Goal: Task Accomplishment & Management: Use online tool/utility

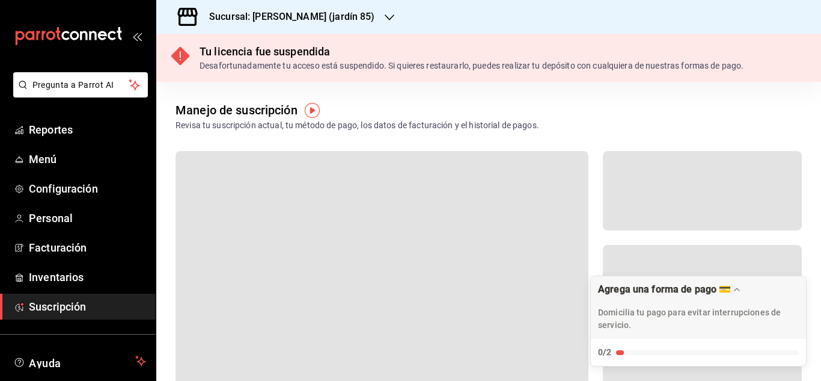
click at [385, 18] on icon "button" at bounding box center [390, 17] width 10 height 6
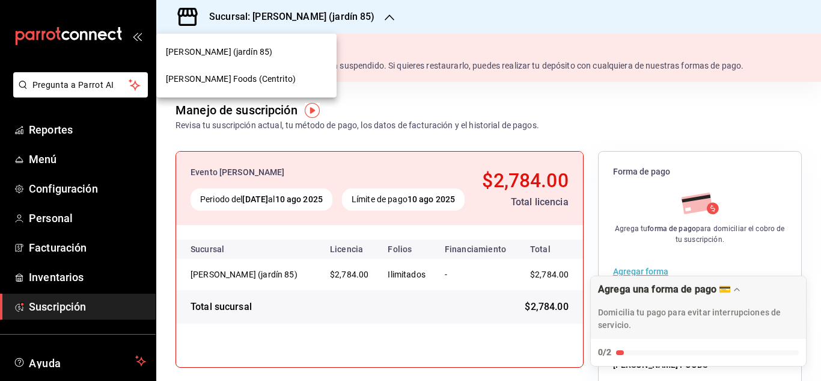
click at [208, 82] on span "[PERSON_NAME] Foods (Centrito)" at bounding box center [231, 79] width 130 height 13
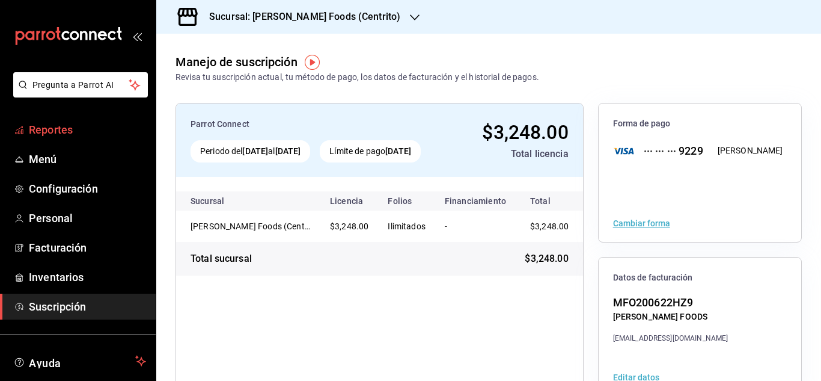
click at [58, 132] on span "Reportes" at bounding box center [87, 129] width 117 height 16
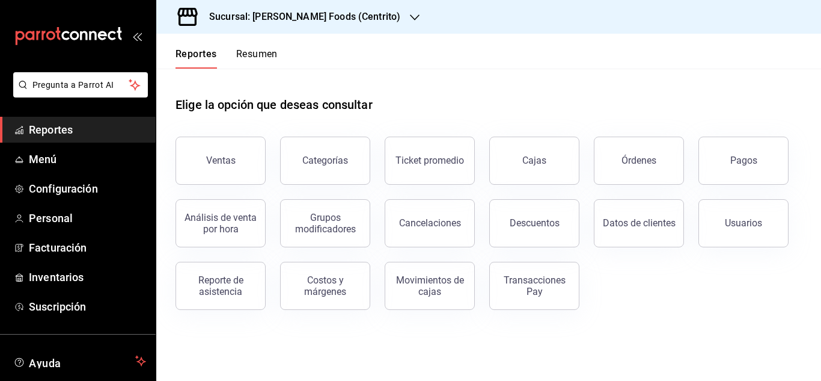
click at [310, 55] on header "Reportes Resumen" at bounding box center [488, 51] width 665 height 35
click at [738, 167] on button "Pagos" at bounding box center [744, 160] width 90 height 48
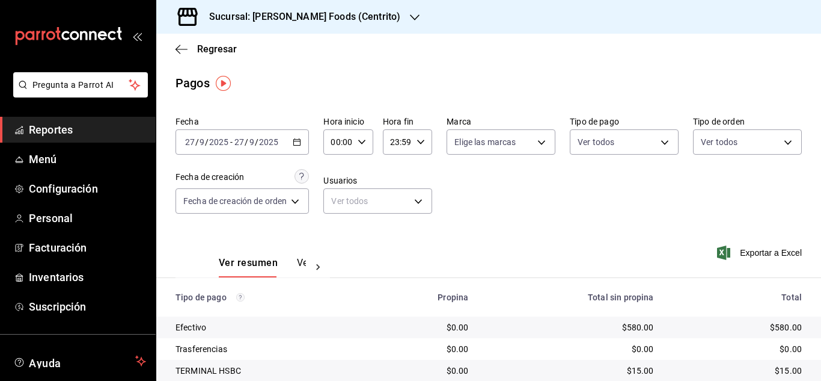
click at [303, 148] on div "[DATE] [DATE] - [DATE] [DATE]" at bounding box center [242, 141] width 133 height 25
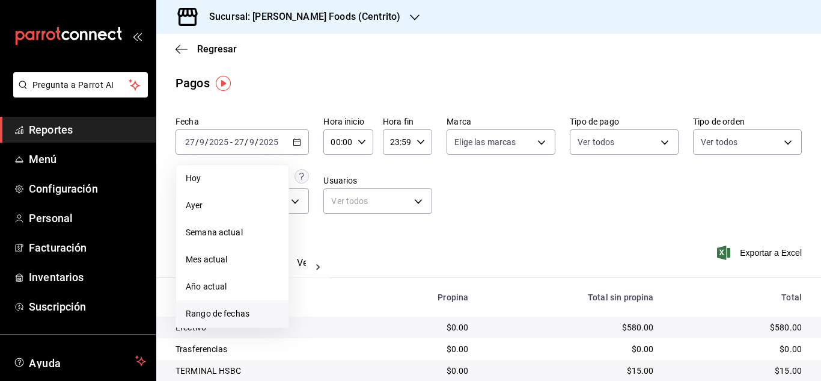
click at [239, 309] on span "Rango de fechas" at bounding box center [232, 313] width 93 height 13
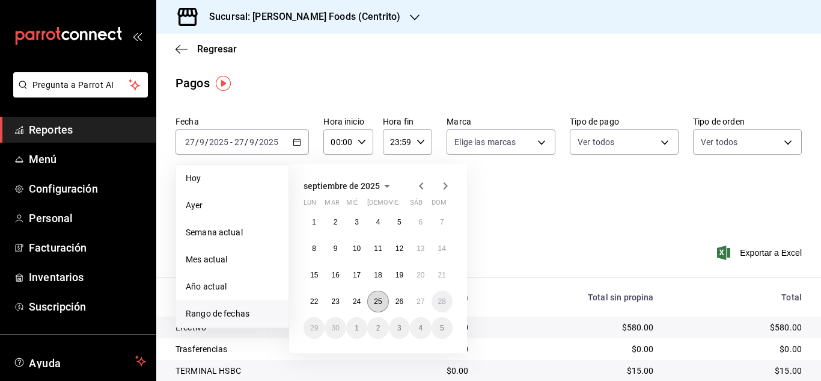
click at [372, 302] on button "25" at bounding box center [377, 301] width 21 height 22
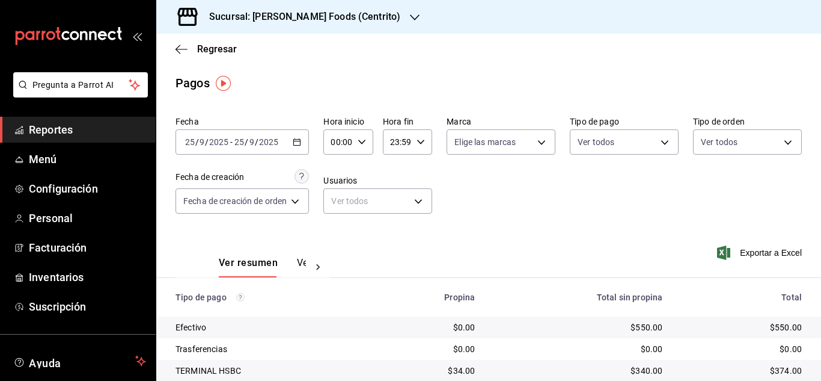
click at [300, 143] on icon "button" at bounding box center [297, 142] width 8 height 8
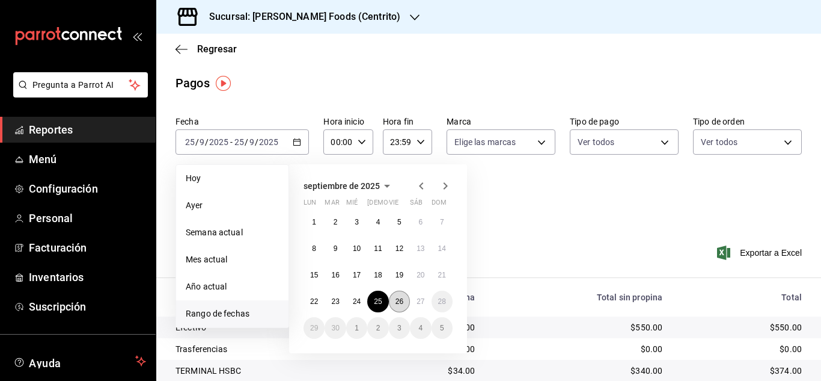
click at [405, 305] on button "26" at bounding box center [399, 301] width 21 height 22
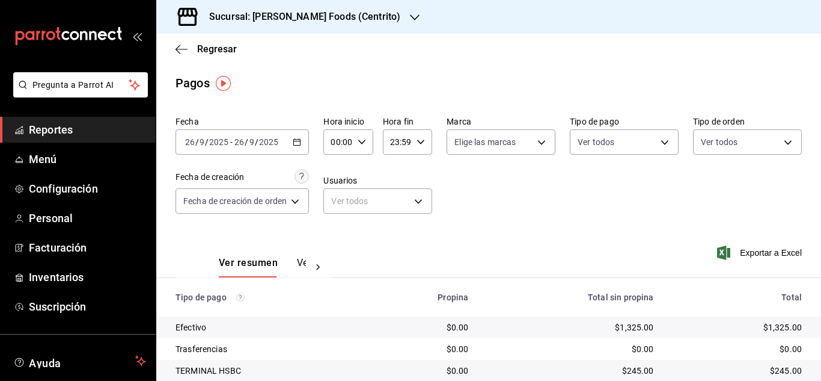
click at [299, 145] on \(Stroke\) "button" at bounding box center [296, 142] width 7 height 7
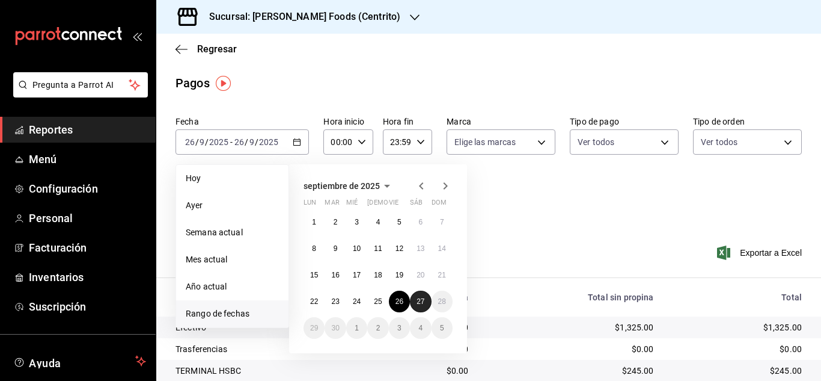
click at [420, 296] on button "27" at bounding box center [420, 301] width 21 height 22
